Goal: Information Seeking & Learning: Learn about a topic

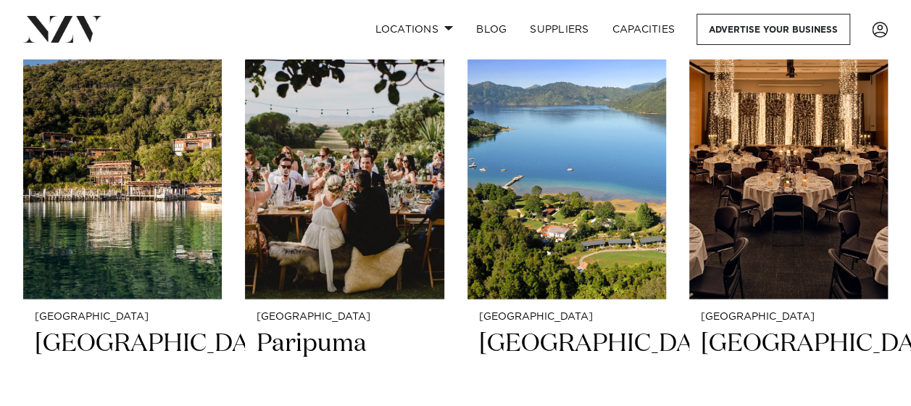
scroll to position [1163, 0]
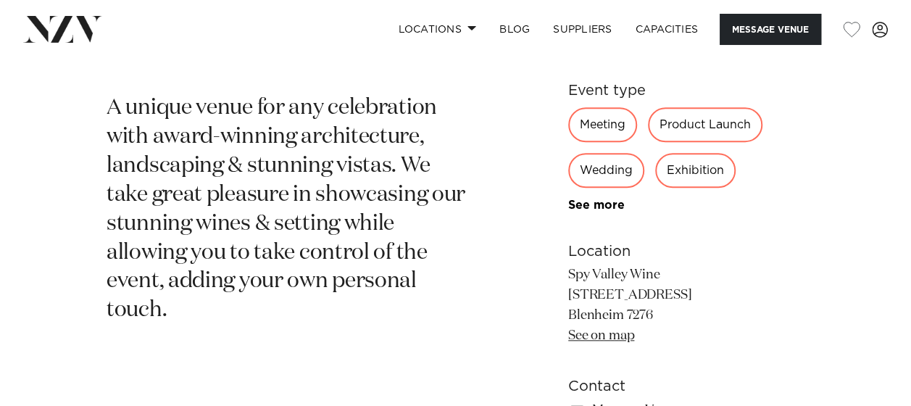
scroll to position [565, 0]
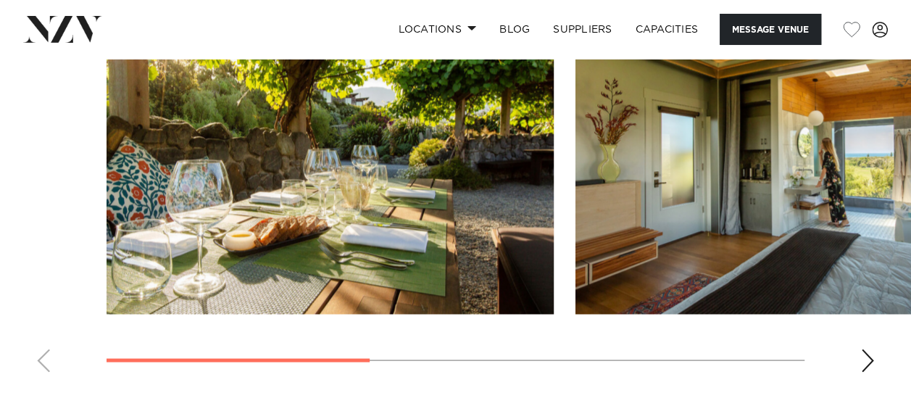
scroll to position [1194, 0]
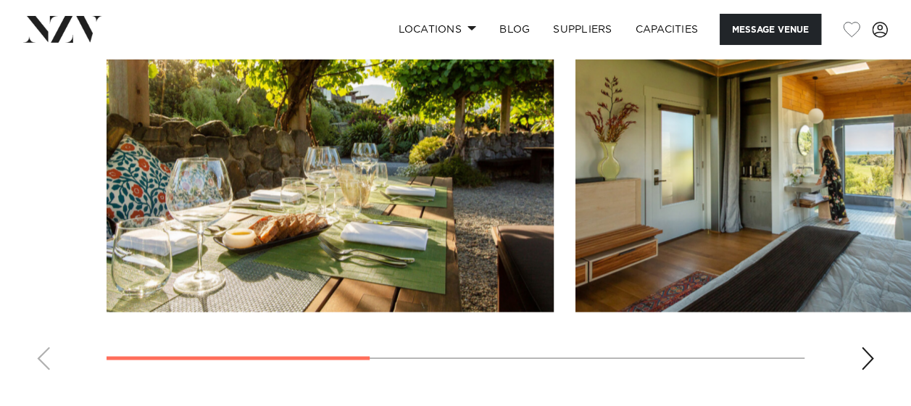
click at [876, 270] on swiper-container at bounding box center [455, 182] width 911 height 398
click at [865, 346] on div "Next slide" at bounding box center [867, 357] width 14 height 23
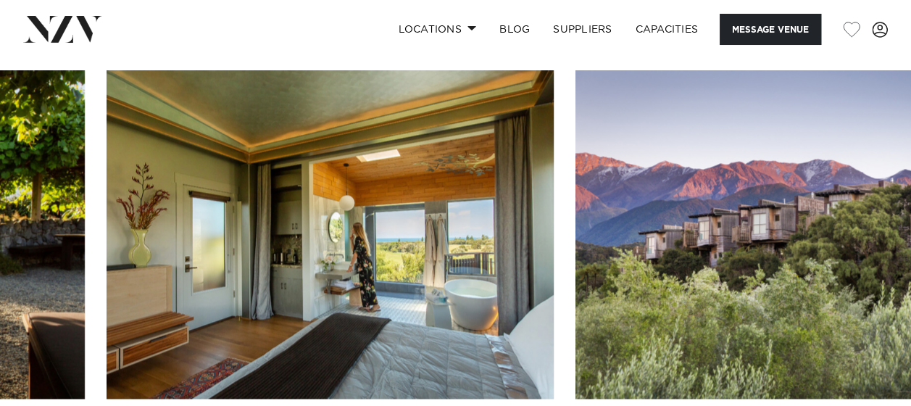
scroll to position [1115, 0]
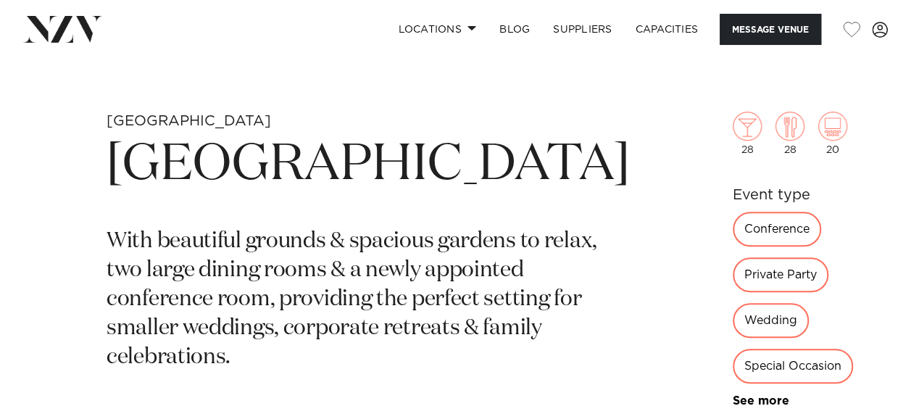
scroll to position [431, 0]
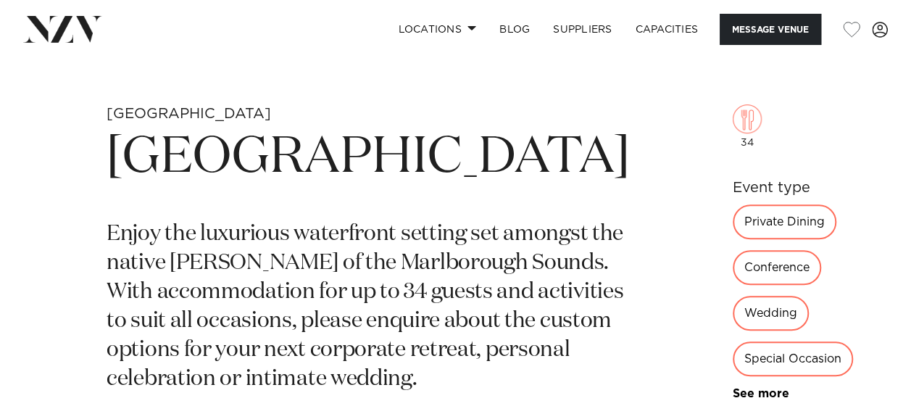
scroll to position [449, 0]
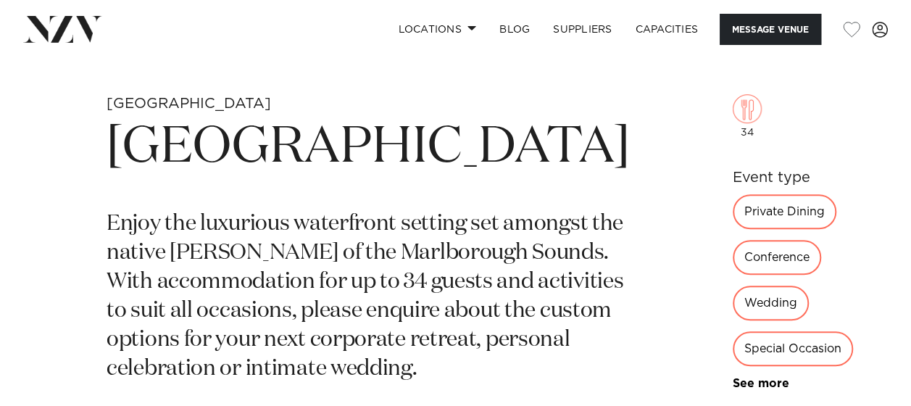
drag, startPoint x: 402, startPoint y: 217, endPoint x: 114, endPoint y: 151, distance: 295.2
click at [114, 151] on h1 "[GEOGRAPHIC_DATA]" at bounding box center [368, 148] width 523 height 67
copy h1 "Bay of Many Coves Resort"
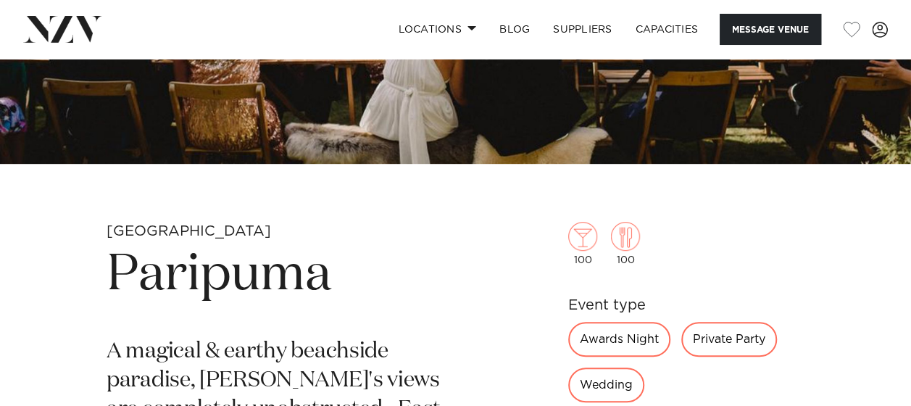
scroll to position [321, 0]
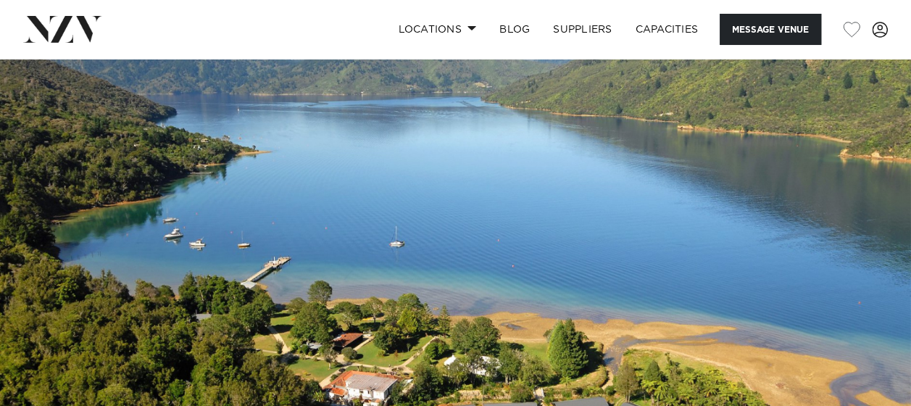
scroll to position [34, 0]
